Goal: Complete application form

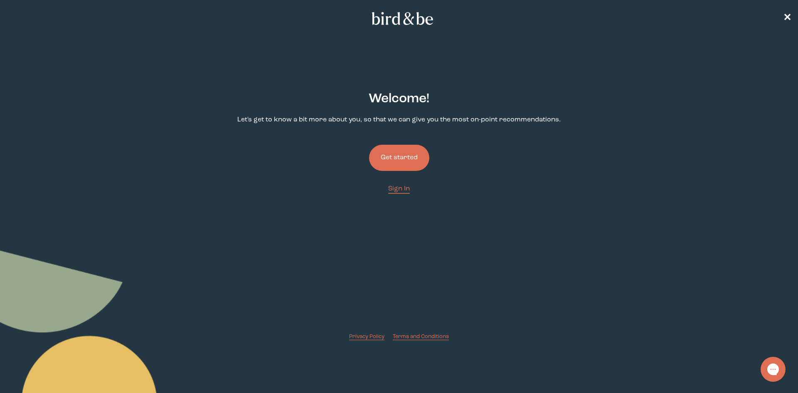
click at [406, 159] on button "Get started" at bounding box center [399, 158] width 60 height 26
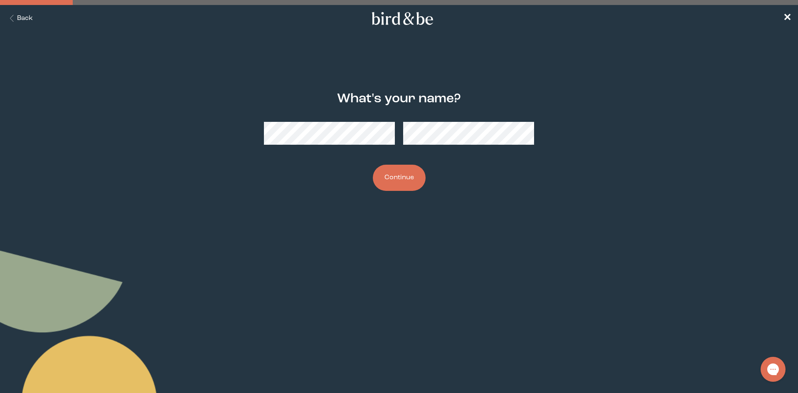
click at [401, 176] on button "Continue" at bounding box center [399, 178] width 53 height 26
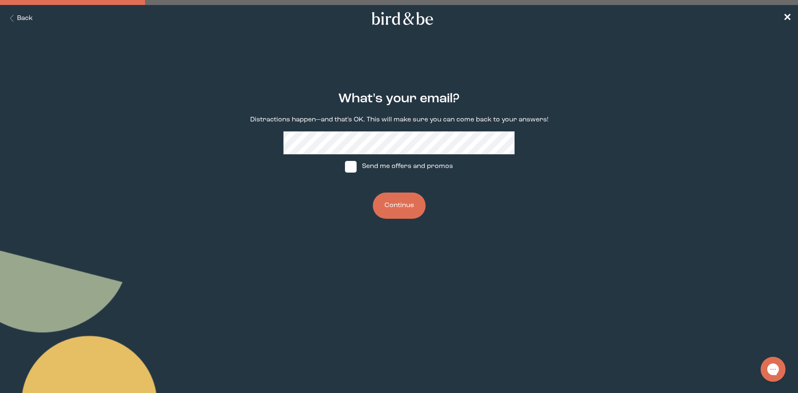
click at [354, 167] on span at bounding box center [351, 167] width 12 height 12
click at [345, 167] on input "Send me offers and promos" at bounding box center [344, 166] width 0 height 0
checkbox input "true"
click at [394, 207] on button "Continue" at bounding box center [399, 205] width 53 height 26
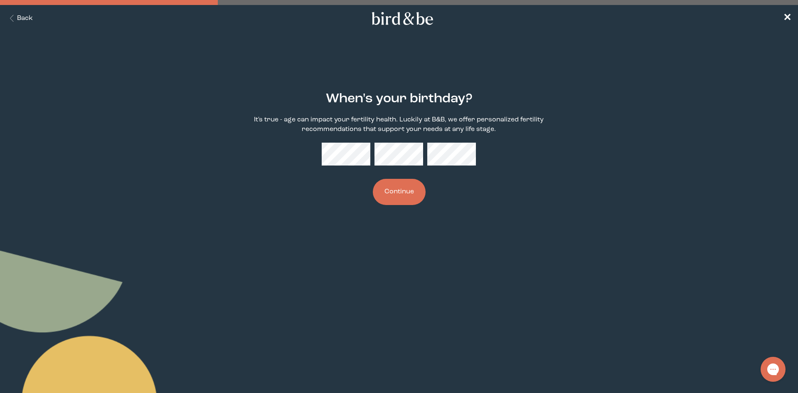
click at [391, 192] on button "Continue" at bounding box center [399, 192] width 53 height 26
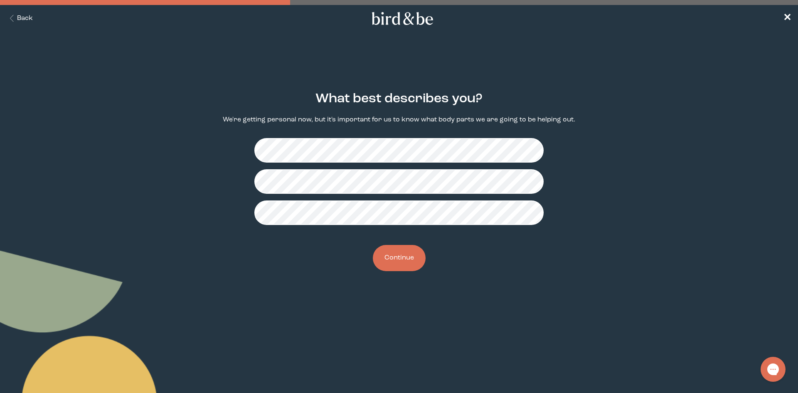
click at [392, 260] on button "Continue" at bounding box center [399, 258] width 53 height 26
click at [408, 263] on button "Continue" at bounding box center [399, 258] width 53 height 26
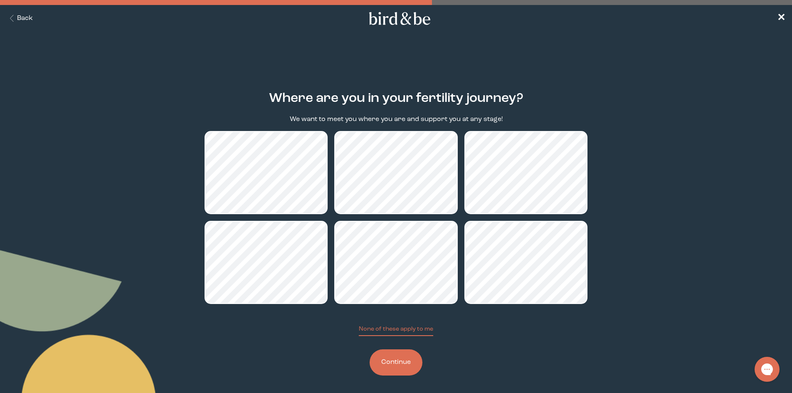
click at [414, 362] on button "Continue" at bounding box center [395, 362] width 53 height 26
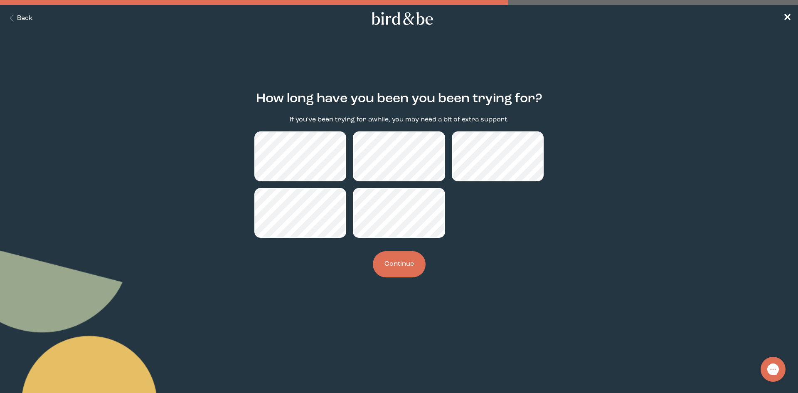
click at [395, 262] on button "Continue" at bounding box center [399, 264] width 53 height 26
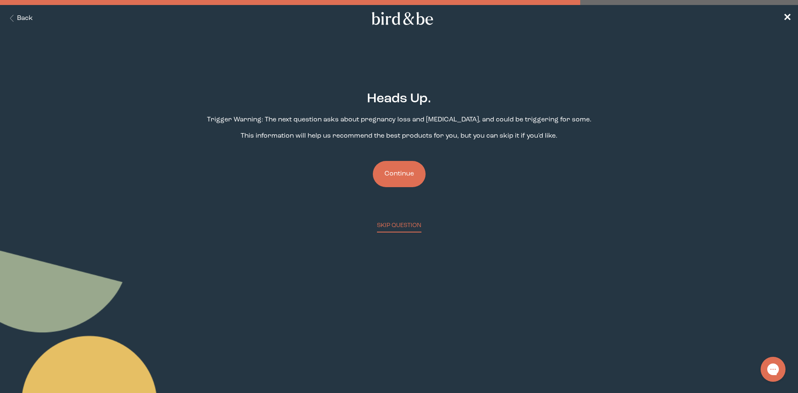
click at [403, 170] on button "Continue" at bounding box center [399, 174] width 53 height 26
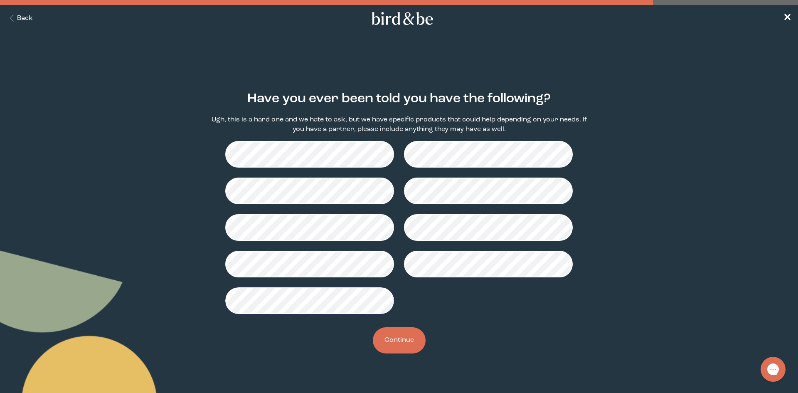
click at [380, 339] on button "Continue" at bounding box center [399, 340] width 53 height 26
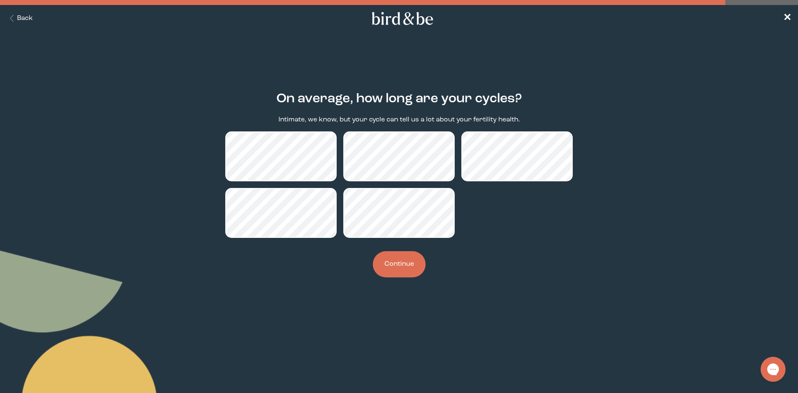
click at [406, 265] on button "Continue" at bounding box center [399, 264] width 53 height 26
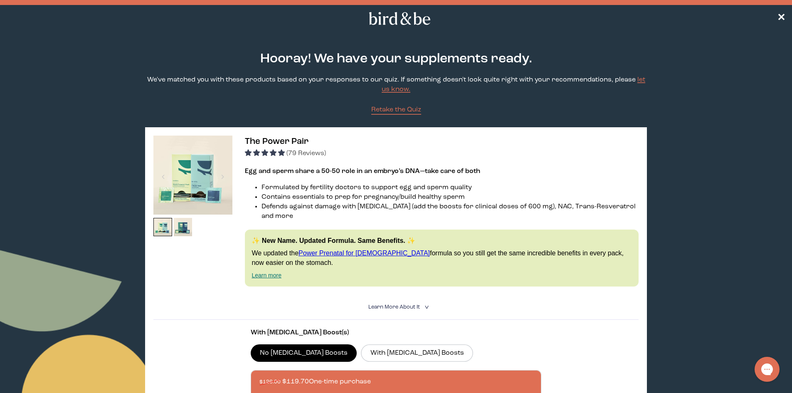
scroll to position [42, 0]
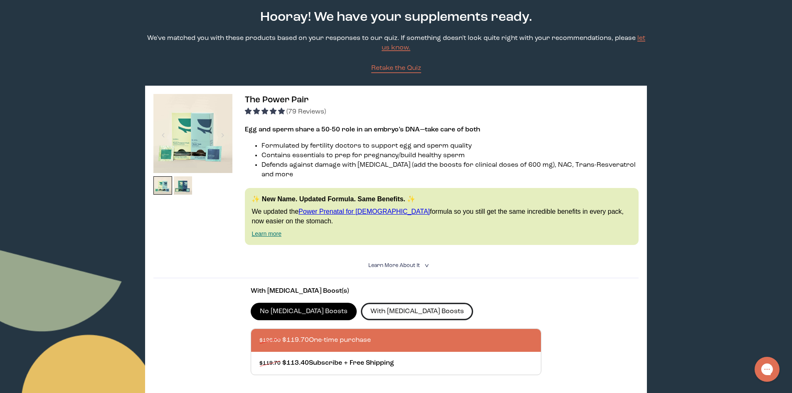
click at [376, 303] on label "With [MEDICAL_DATA] Boosts" at bounding box center [417, 311] width 112 height 17
click at [0, 0] on input "With [MEDICAL_DATA] Boosts" at bounding box center [0, 0] width 0 height 0
click at [285, 303] on label "No [MEDICAL_DATA] Boosts" at bounding box center [304, 311] width 106 height 17
click at [0, 0] on input "No [MEDICAL_DATA] Boosts" at bounding box center [0, 0] width 0 height 0
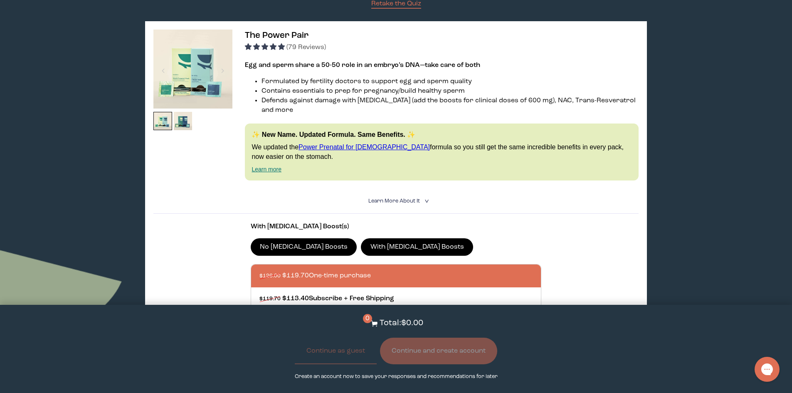
scroll to position [125, 0]
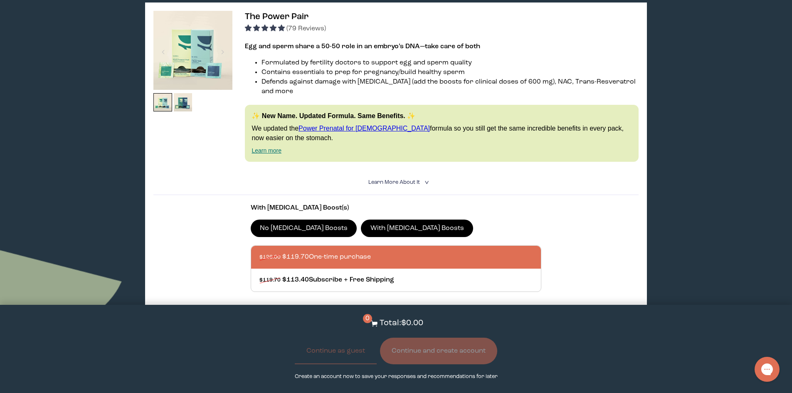
click at [382, 219] on label "With [MEDICAL_DATA] Boosts" at bounding box center [417, 227] width 112 height 17
click at [0, 0] on input "With [MEDICAL_DATA] Boosts" at bounding box center [0, 0] width 0 height 0
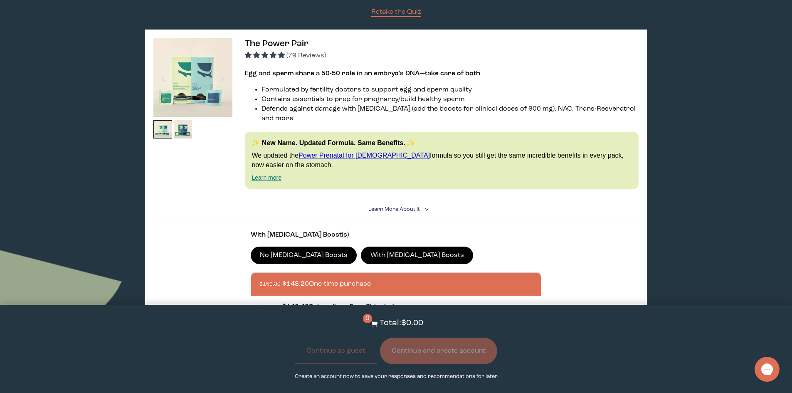
scroll to position [83, 0]
